Goal: Check status: Check status

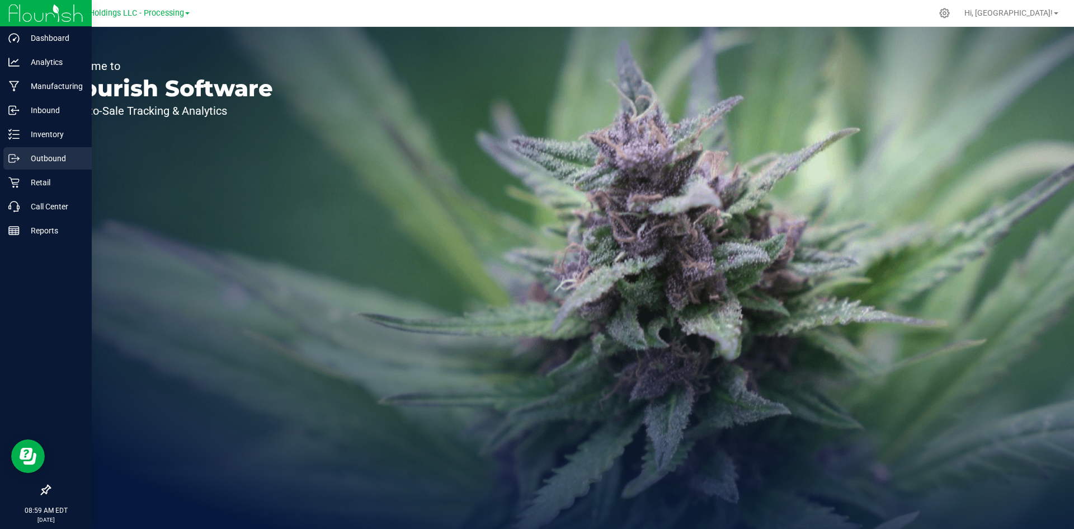
click at [23, 157] on p "Outbound" at bounding box center [53, 158] width 67 height 13
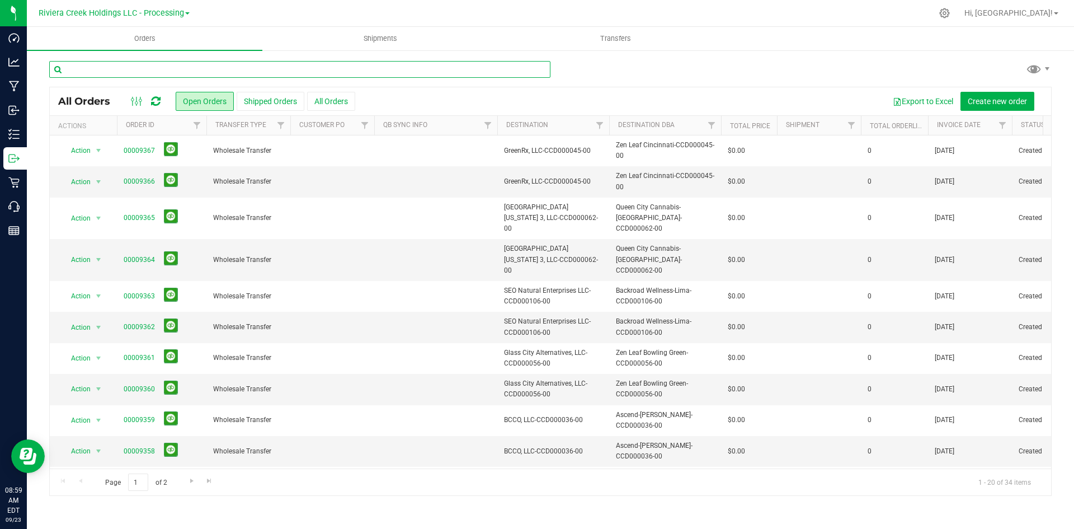
click at [175, 69] on input "text" at bounding box center [299, 69] width 501 height 17
type input "8981"
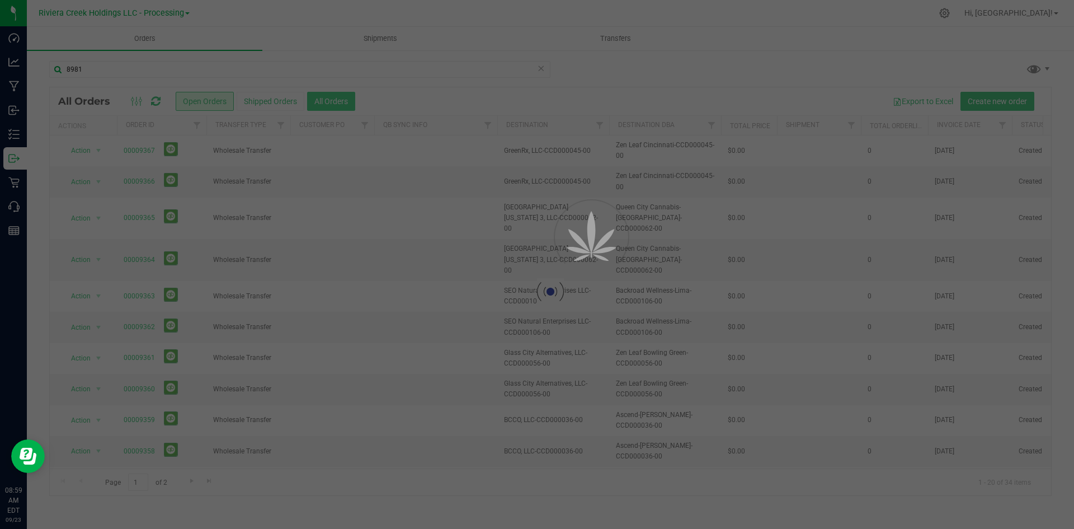
click at [332, 99] on div at bounding box center [537, 264] width 1074 height 529
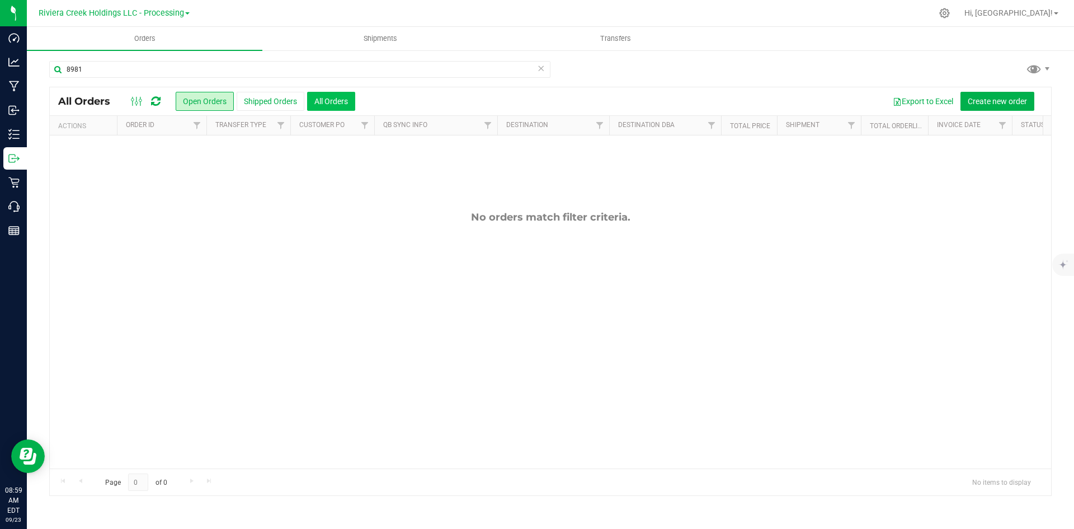
click at [332, 99] on button "All Orders" at bounding box center [331, 101] width 48 height 19
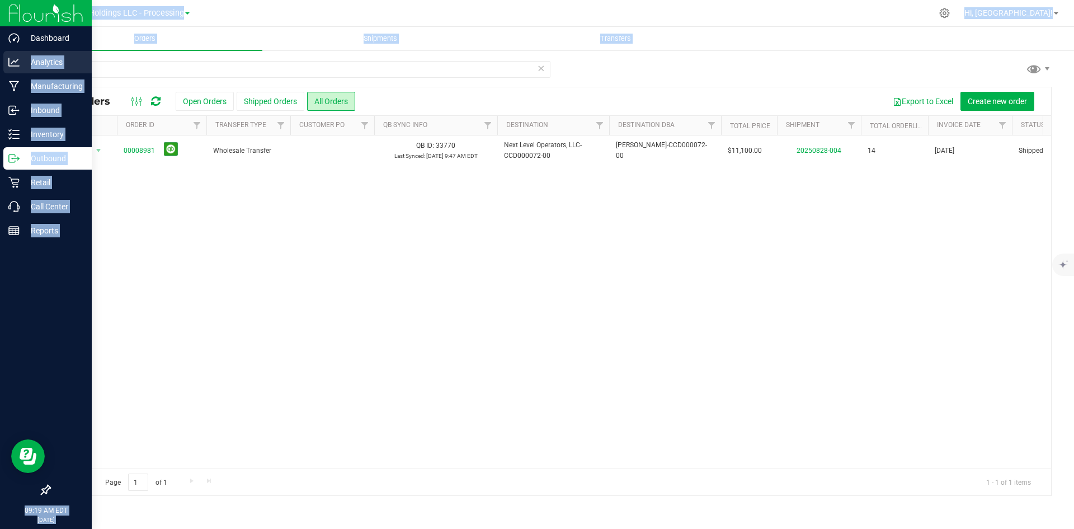
drag, startPoint x: 150, startPoint y: 63, endPoint x: 16, endPoint y: 58, distance: 134.9
click at [16, 58] on div "Dashboard Analytics Manufacturing Inbound Inventory Outbound Retail Call Center…" at bounding box center [537, 264] width 1074 height 529
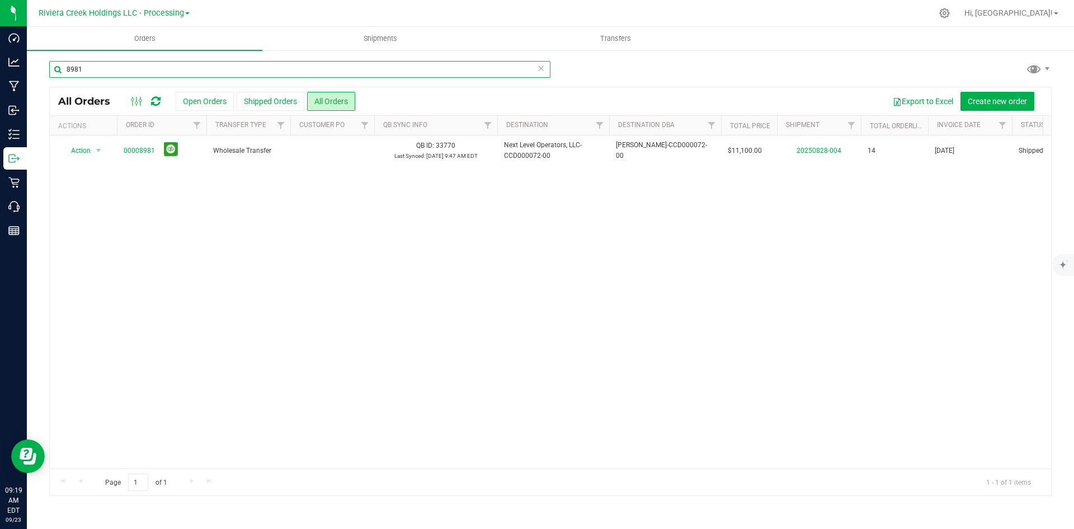
click at [168, 67] on input "8981" at bounding box center [299, 69] width 501 height 17
drag, startPoint x: 131, startPoint y: 71, endPoint x: 52, endPoint y: 67, distance: 79.6
click at [52, 67] on input "8981" at bounding box center [299, 69] width 501 height 17
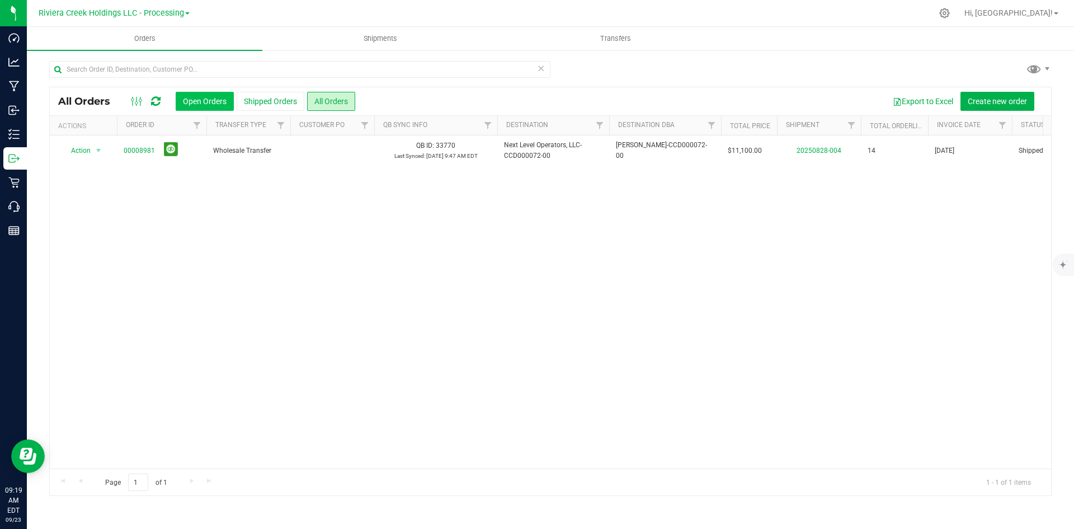
click at [213, 106] on button "Open Orders" at bounding box center [205, 101] width 58 height 19
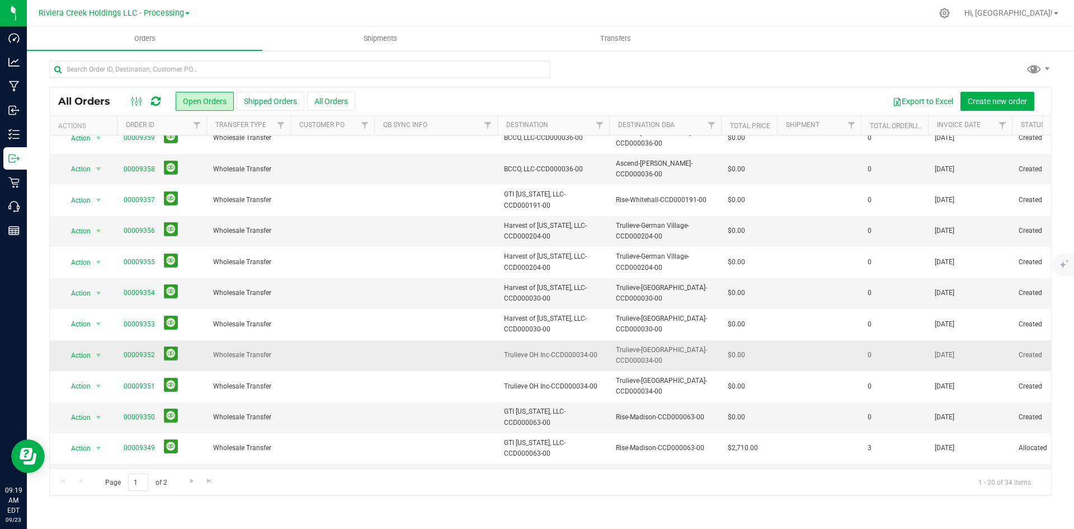
scroll to position [295, 0]
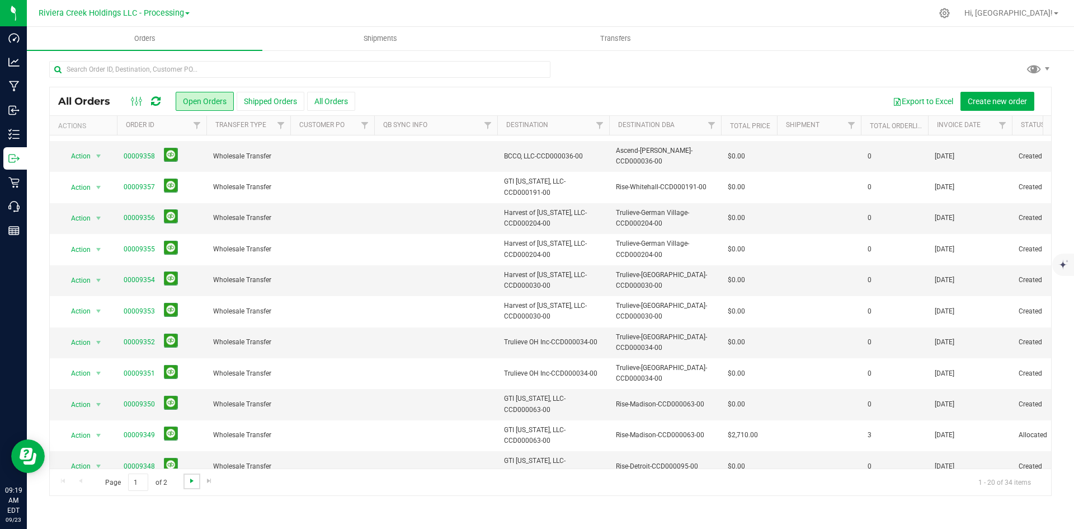
click at [190, 478] on span "Go to the next page" at bounding box center [191, 480] width 9 height 9
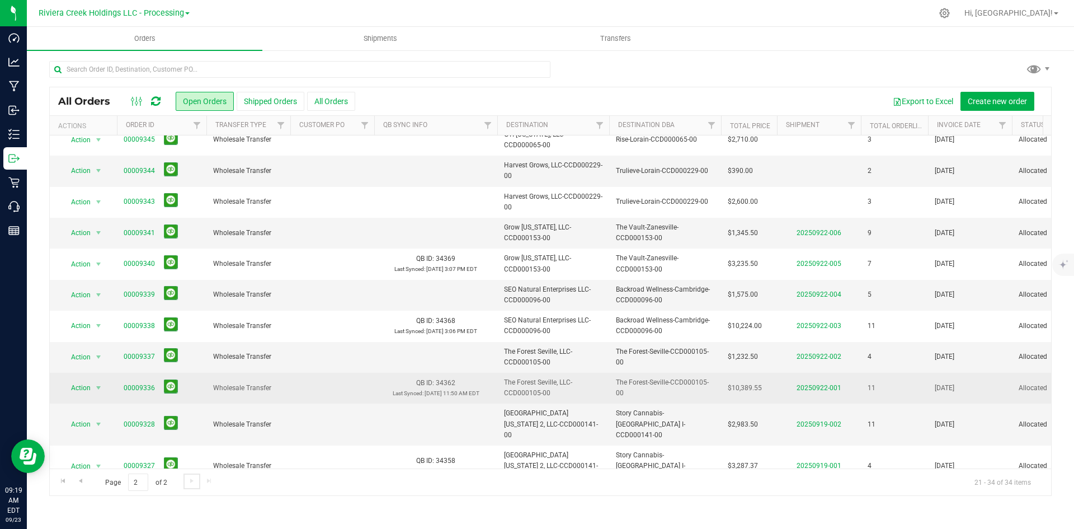
scroll to position [53, 0]
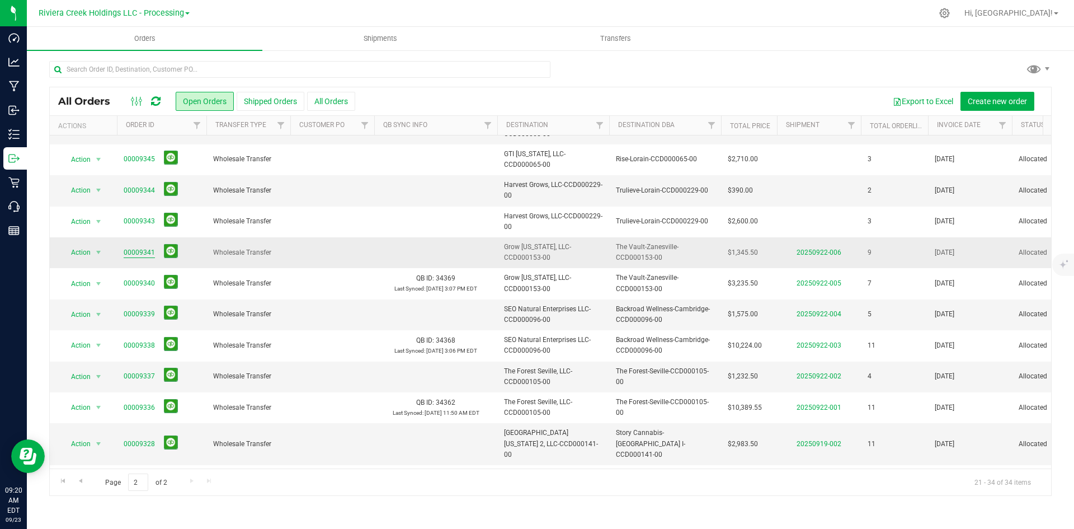
click at [134, 256] on link "00009341" at bounding box center [139, 252] width 31 height 11
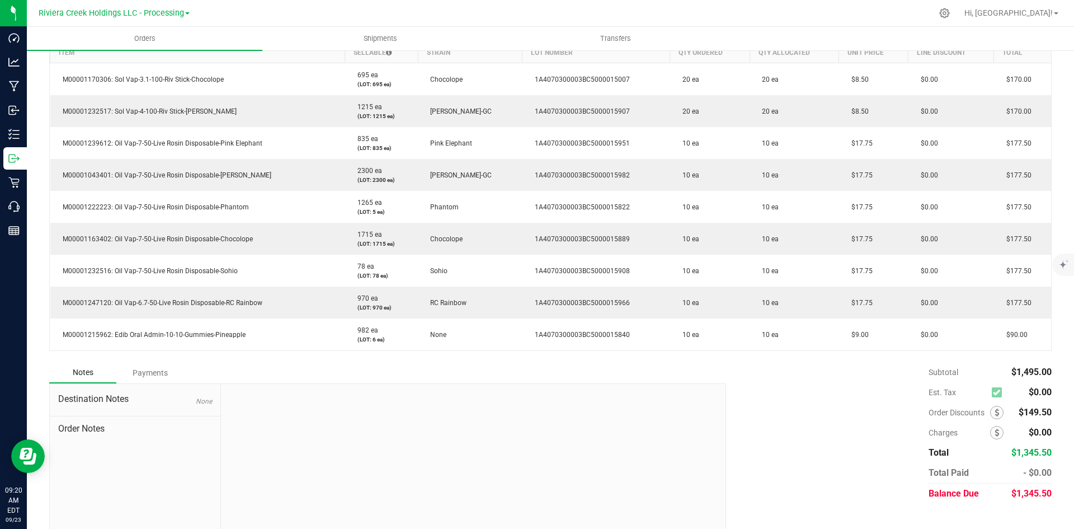
scroll to position [328, 0]
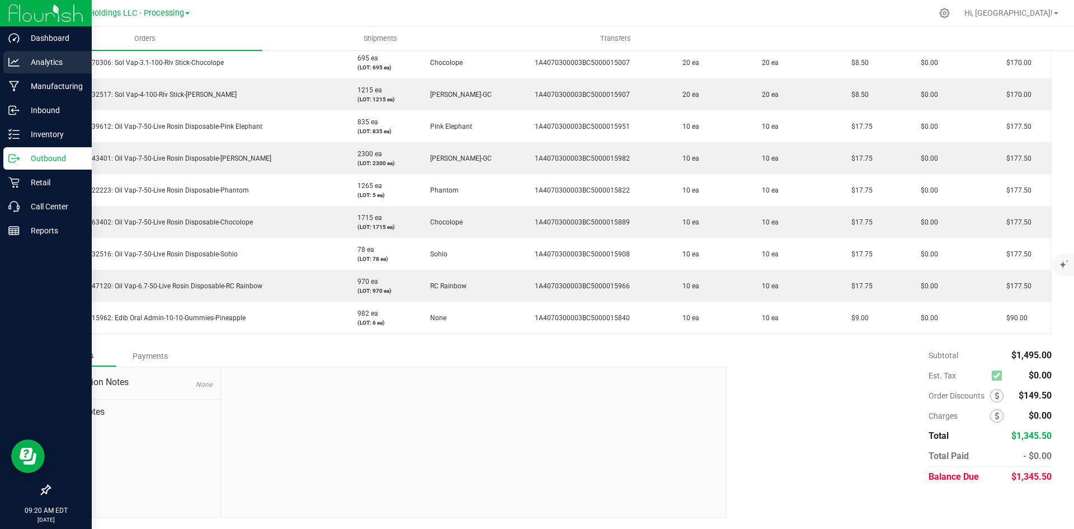
click at [24, 60] on p "Analytics" at bounding box center [53, 61] width 67 height 13
